Goal: Navigation & Orientation: Find specific page/section

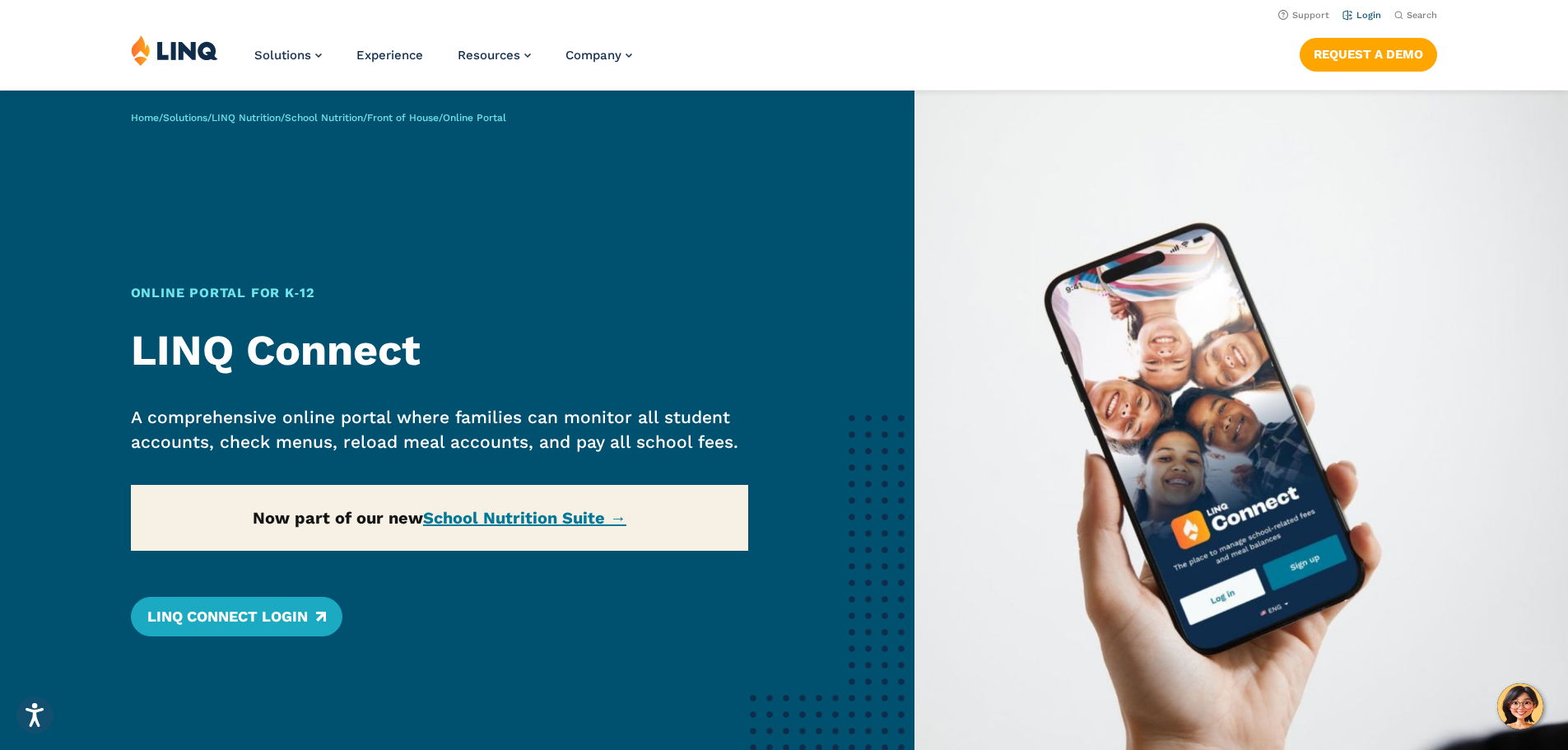
click at [1361, 16] on link "Login" at bounding box center [1361, 15] width 38 height 11
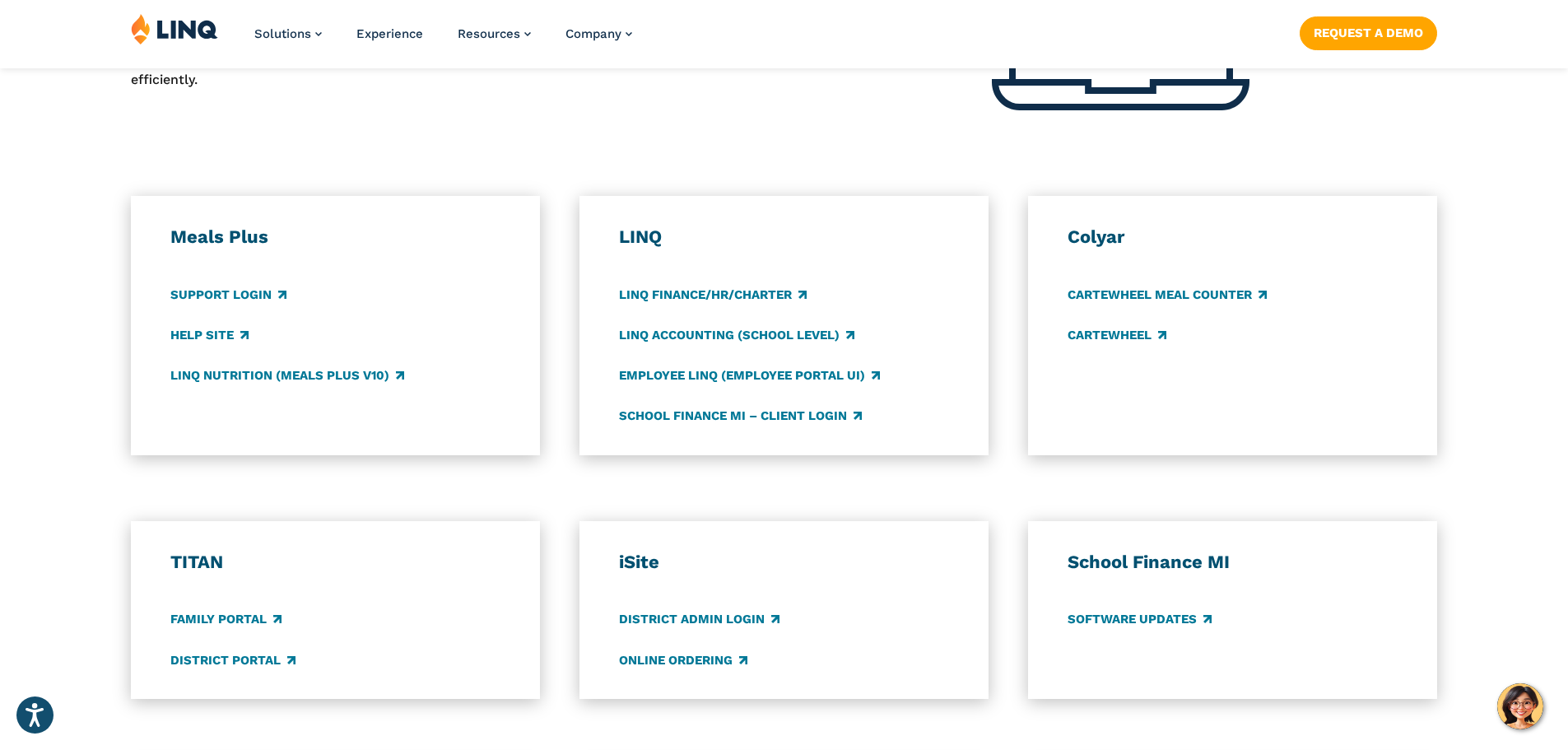
scroll to position [823, 0]
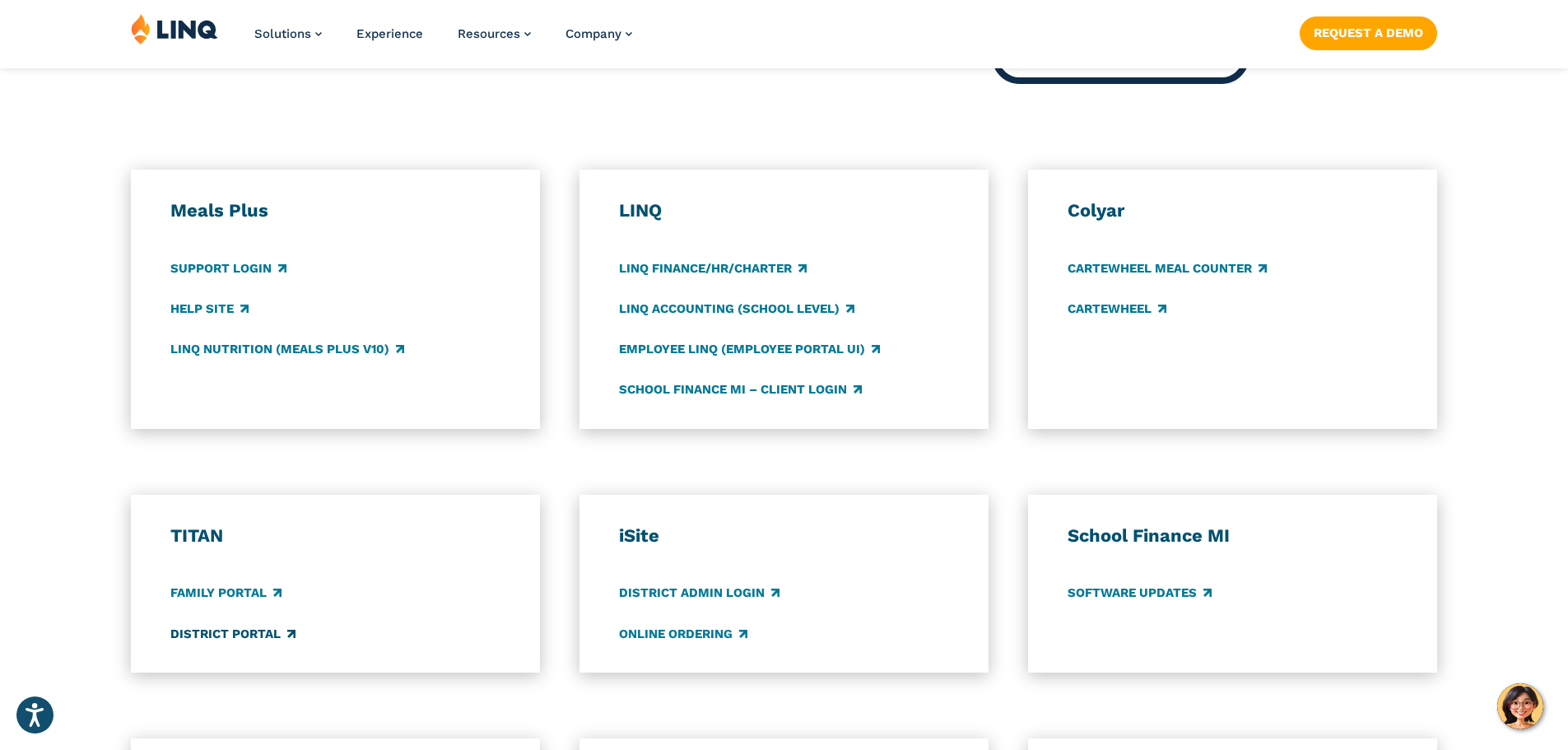
click at [237, 636] on link "District Portal" at bounding box center [233, 634] width 125 height 18
